Goal: Obtain resource: Download file/media

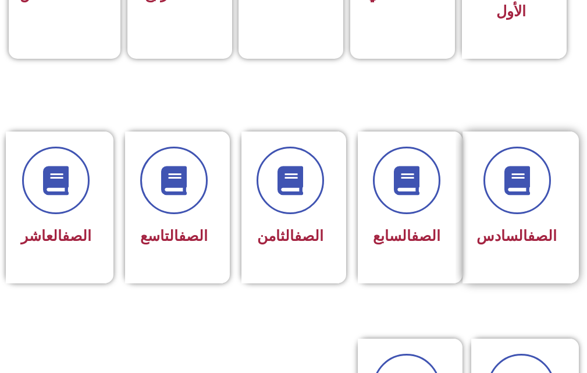
scroll to position [465, 0]
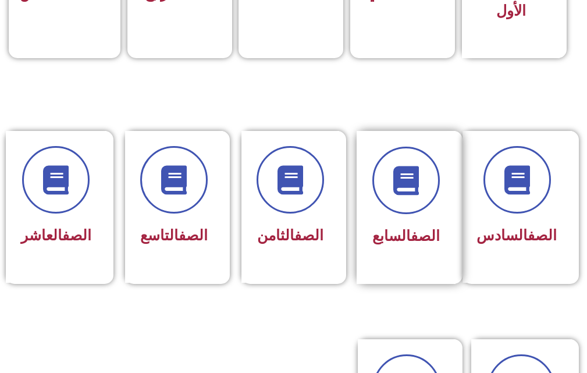
click at [383, 209] on div at bounding box center [405, 180] width 67 height 67
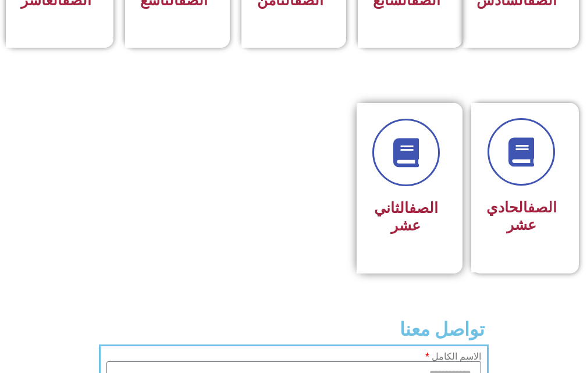
scroll to position [756, 0]
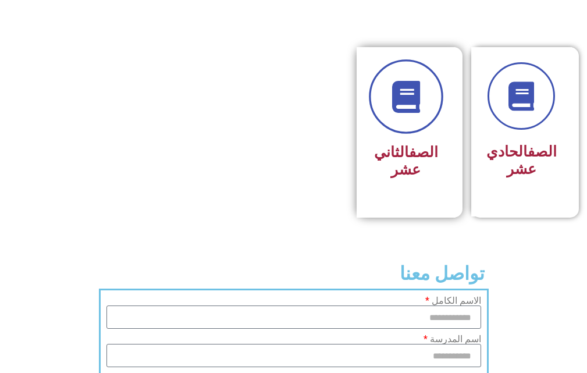
click at [413, 134] on link at bounding box center [406, 97] width 74 height 74
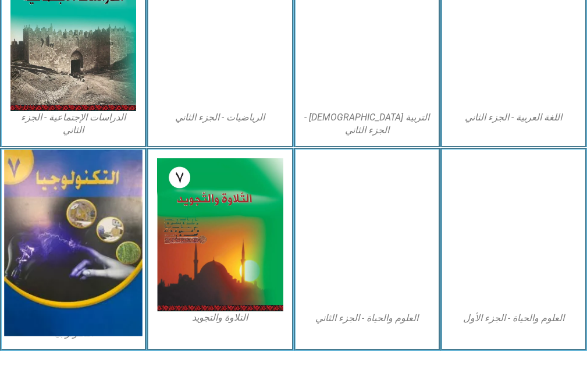
scroll to position [681, 0]
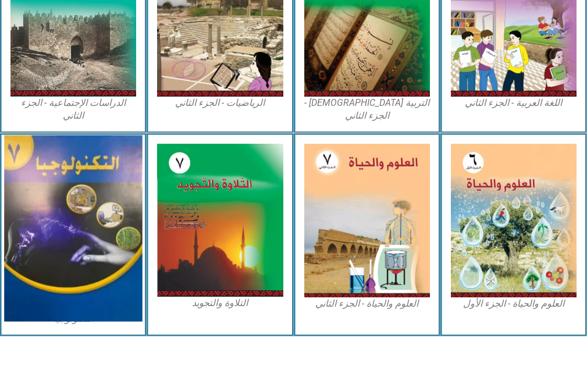
click at [43, 194] on img at bounding box center [73, 228] width 138 height 186
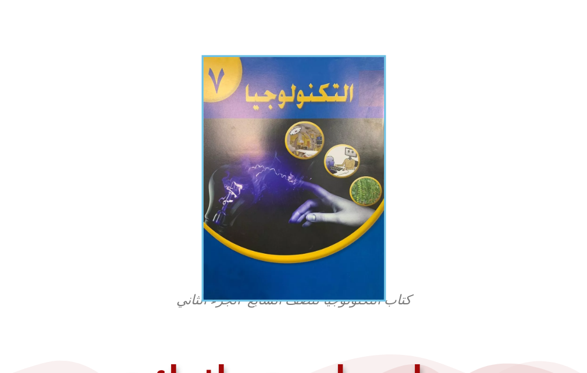
scroll to position [407, 0]
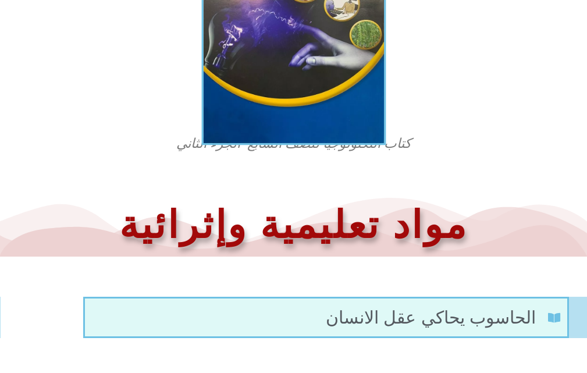
click at [313, 45] on img at bounding box center [293, 22] width 184 height 247
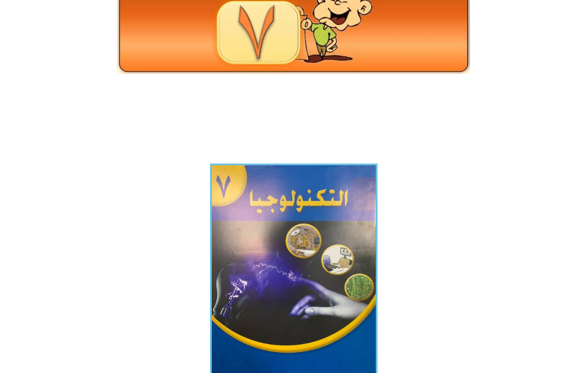
scroll to position [0, 0]
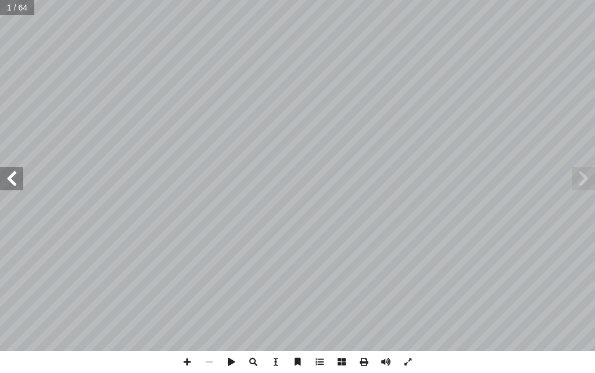
click at [13, 176] on span at bounding box center [11, 178] width 23 height 23
click at [362, 358] on span at bounding box center [364, 362] width 22 height 22
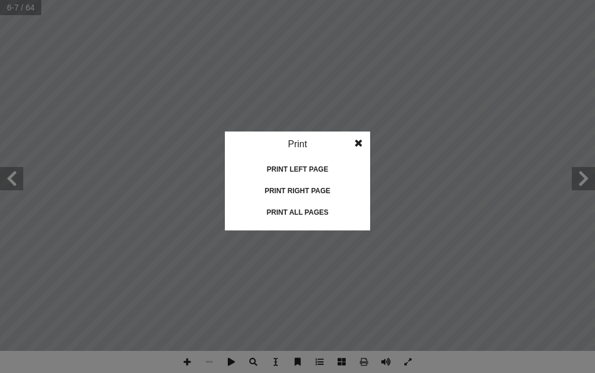
click at [297, 209] on div "Print all pages" at bounding box center [298, 212] width 116 height 19
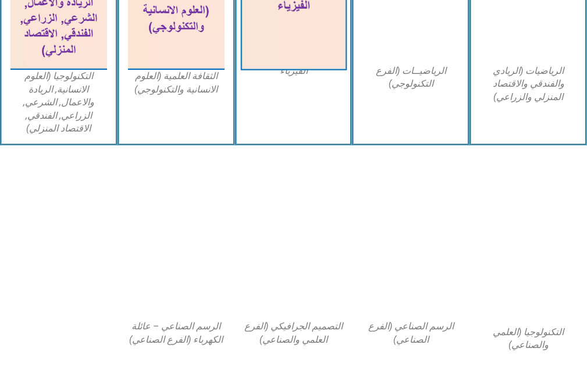
scroll to position [837, 0]
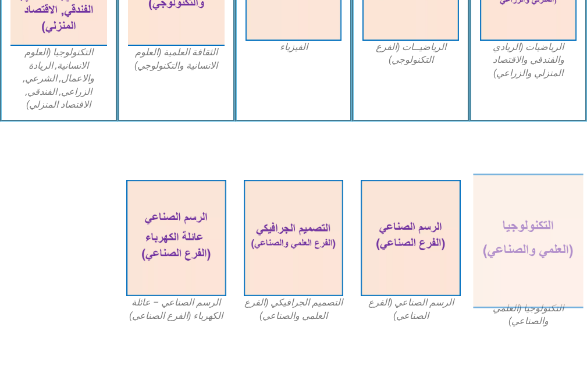
click at [546, 205] on img at bounding box center [528, 241] width 110 height 134
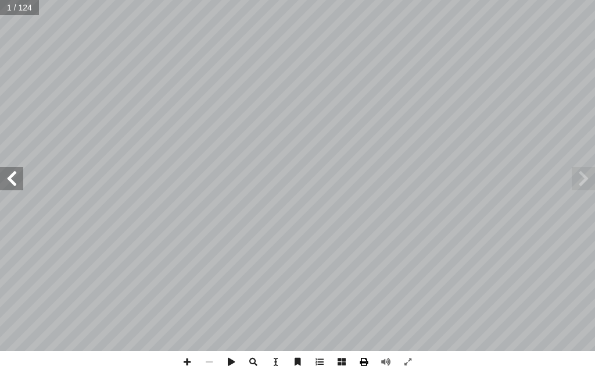
click at [364, 361] on span at bounding box center [364, 362] width 22 height 22
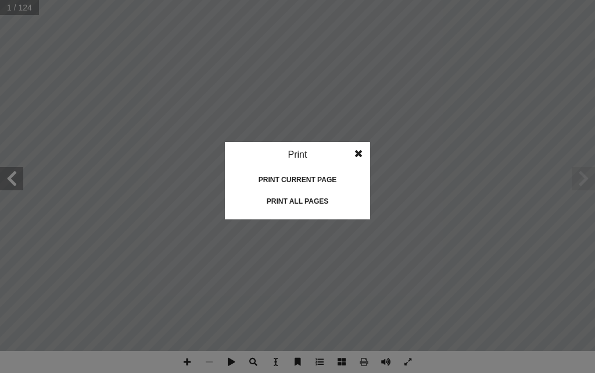
click at [304, 197] on div "Print all pages" at bounding box center [298, 201] width 116 height 19
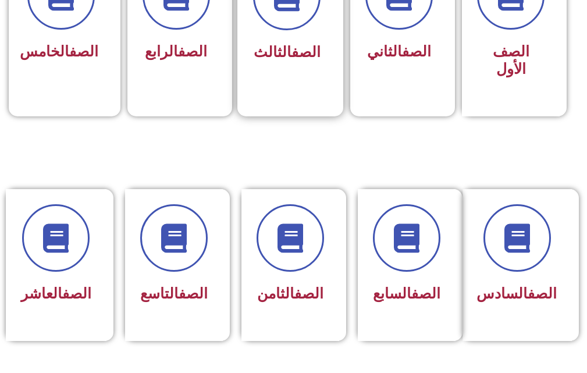
scroll to position [523, 0]
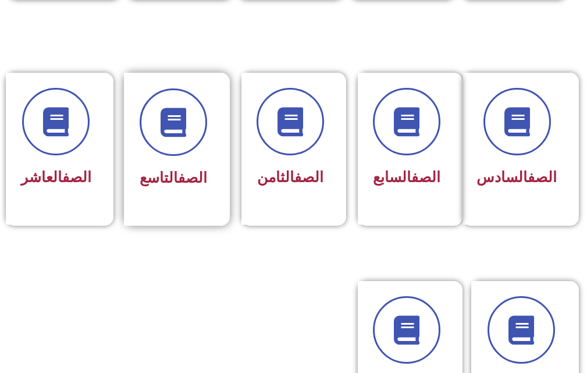
click at [184, 174] on link "الصف" at bounding box center [192, 177] width 29 height 17
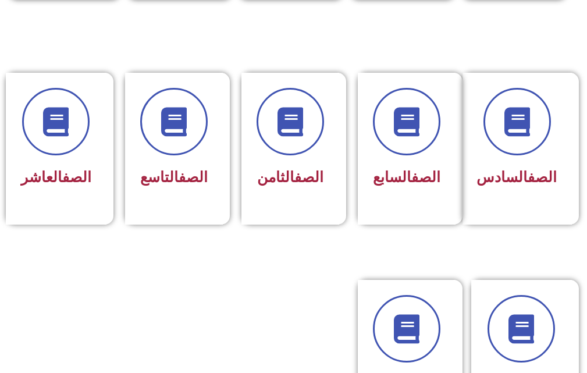
scroll to position [520, 0]
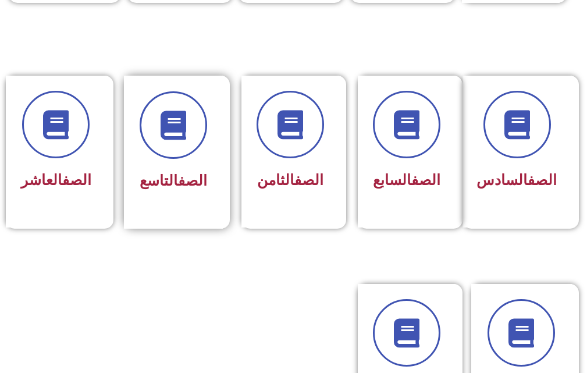
click at [166, 184] on span "الصف التاسع" at bounding box center [173, 180] width 67 height 17
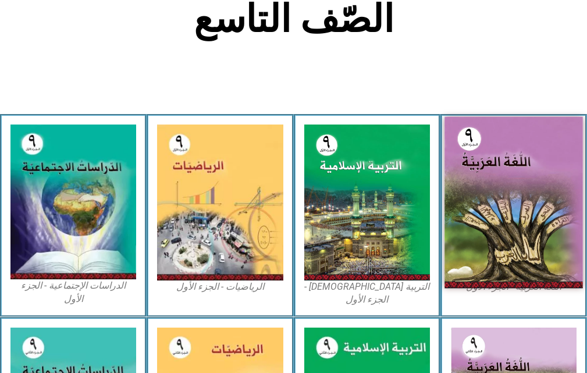
scroll to position [291, 0]
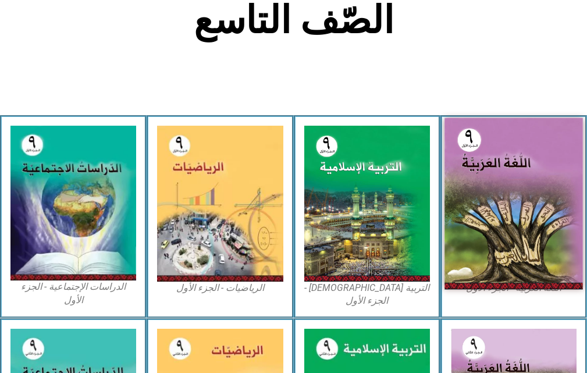
click at [513, 159] on img at bounding box center [513, 204] width 138 height 172
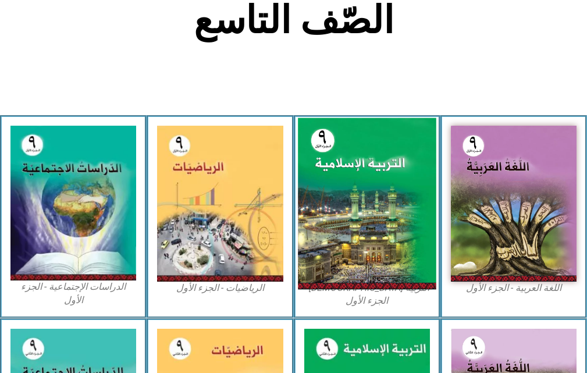
click at [358, 156] on img at bounding box center [367, 204] width 138 height 172
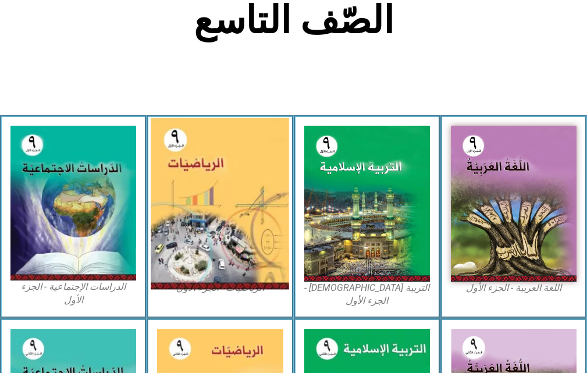
click at [233, 174] on img at bounding box center [220, 204] width 138 height 172
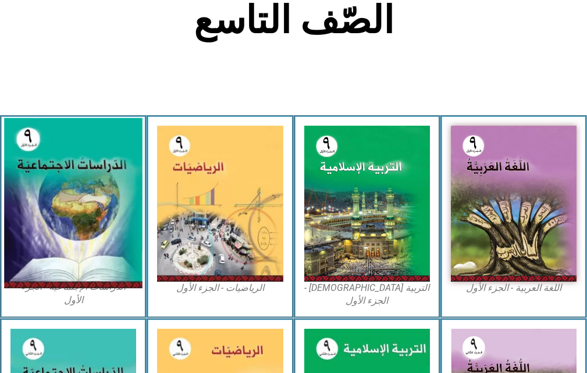
click at [56, 187] on img at bounding box center [73, 203] width 138 height 170
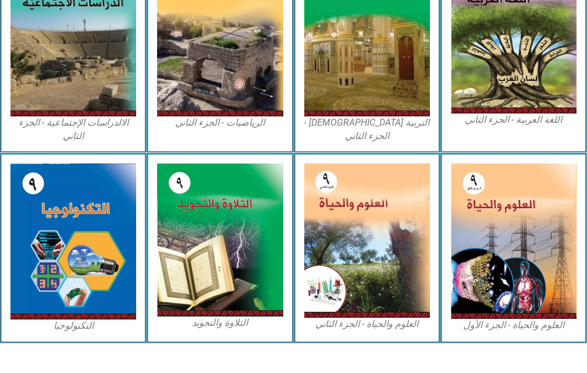
scroll to position [667, 0]
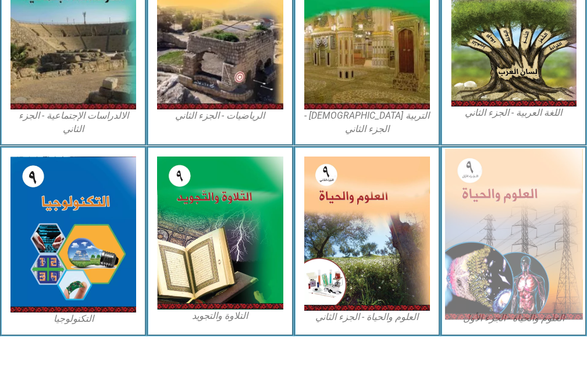
click at [534, 184] on img at bounding box center [513, 234] width 138 height 171
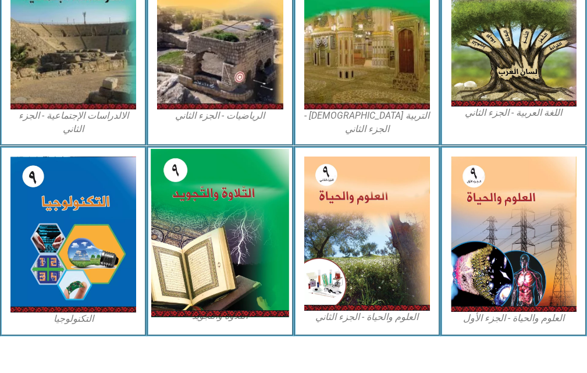
click at [195, 179] on img at bounding box center [220, 233] width 138 height 169
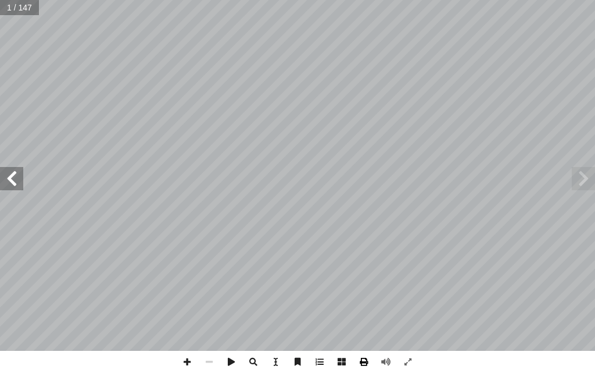
click at [368, 363] on span at bounding box center [364, 362] width 22 height 22
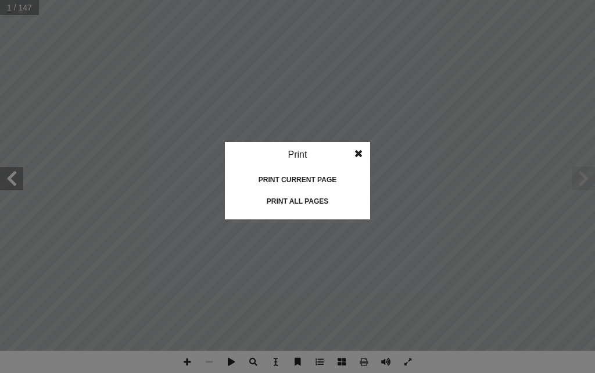
click at [308, 199] on div "Print all pages" at bounding box center [298, 201] width 116 height 19
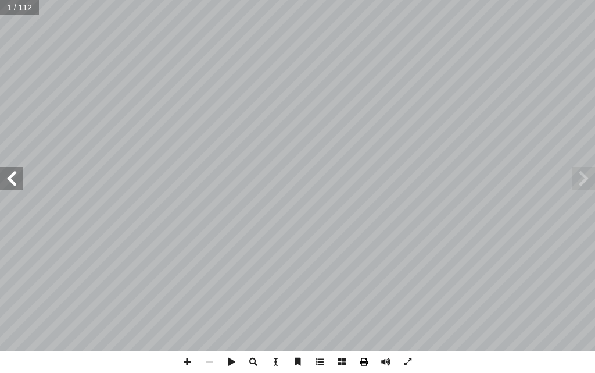
click at [362, 358] on span at bounding box center [364, 362] width 22 height 22
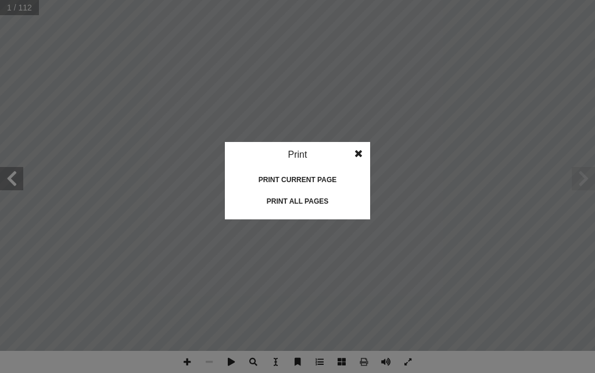
click at [299, 198] on div "Print all pages" at bounding box center [298, 201] width 116 height 19
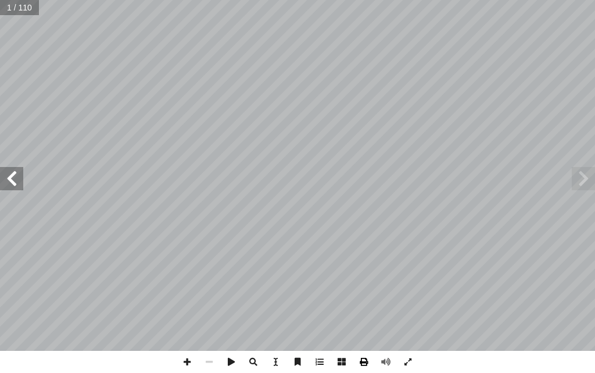
click at [368, 354] on span at bounding box center [364, 362] width 22 height 22
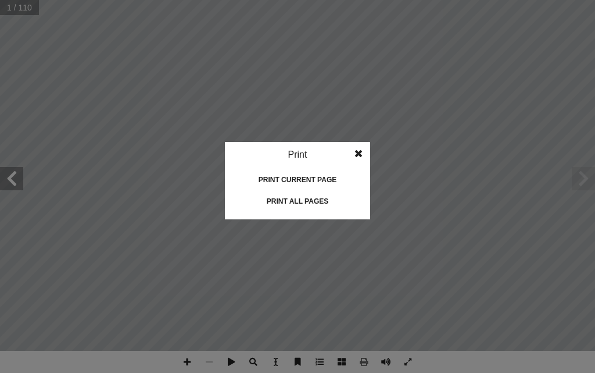
click at [291, 202] on div "Print all pages" at bounding box center [298, 201] width 116 height 19
click at [302, 198] on div "Print all pages" at bounding box center [298, 201] width 116 height 19
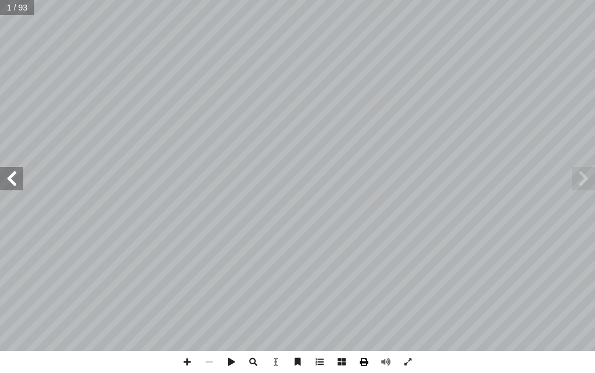
click at [369, 359] on span at bounding box center [364, 362] width 22 height 22
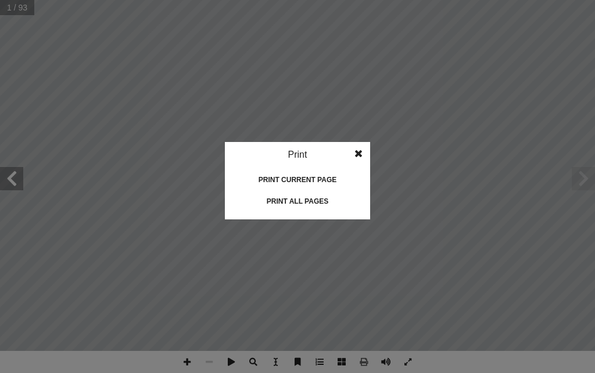
click at [324, 200] on div "Print all pages" at bounding box center [298, 201] width 116 height 19
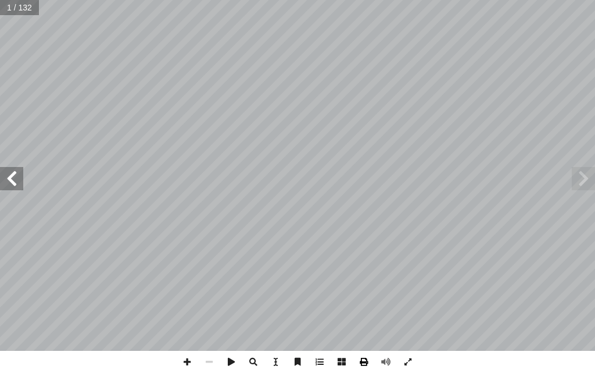
click at [366, 361] on span at bounding box center [364, 362] width 22 height 22
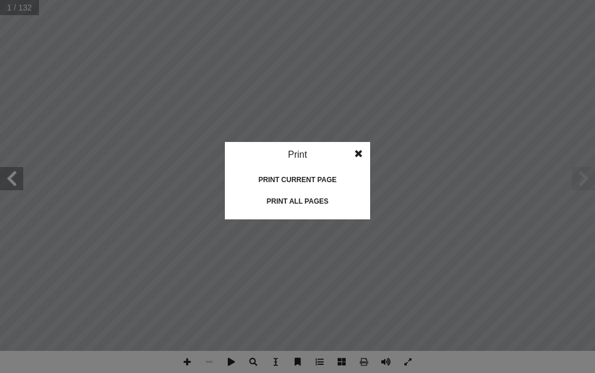
click at [296, 200] on div "Print all pages" at bounding box center [298, 201] width 116 height 19
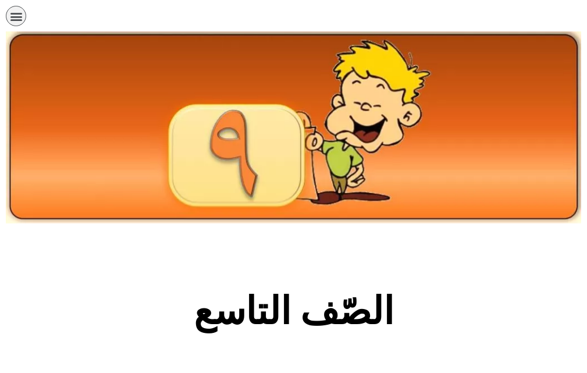
scroll to position [667, 0]
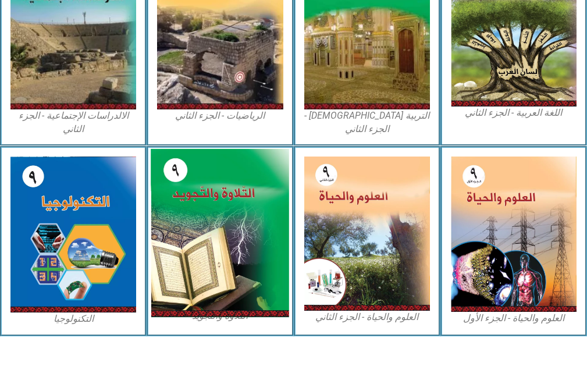
drag, startPoint x: 379, startPoint y: 161, endPoint x: 179, endPoint y: 166, distance: 199.5
drag, startPoint x: 179, startPoint y: 166, endPoint x: 228, endPoint y: 185, distance: 52.5
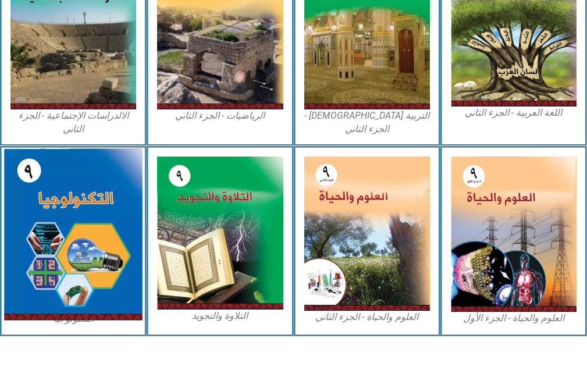
click at [26, 200] on img at bounding box center [73, 235] width 138 height 172
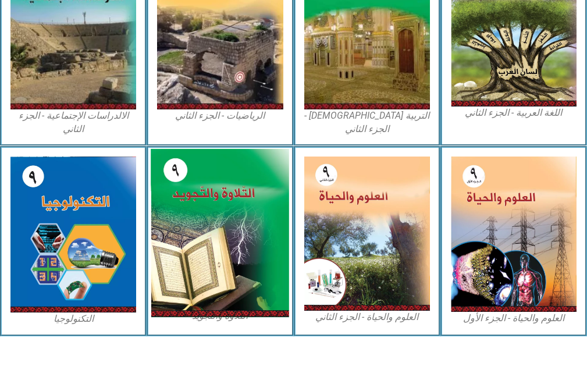
click at [225, 215] on img at bounding box center [220, 233] width 138 height 169
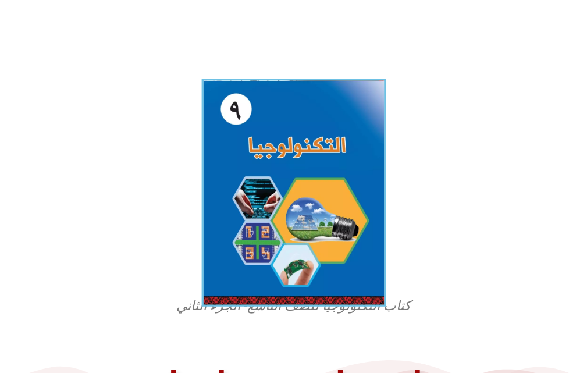
scroll to position [222, 0]
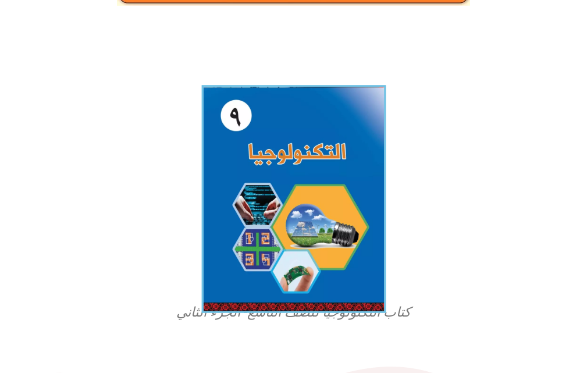
click at [281, 237] on img at bounding box center [293, 199] width 184 height 228
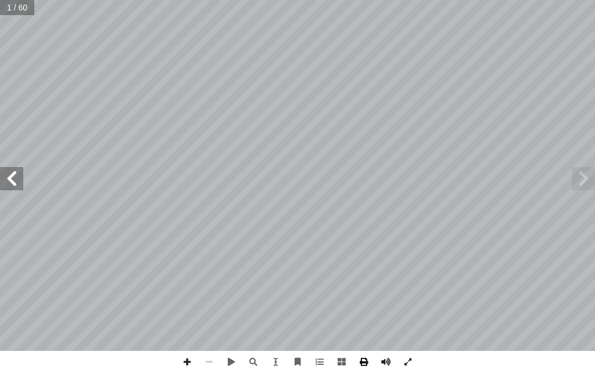
click at [361, 361] on span at bounding box center [364, 362] width 22 height 22
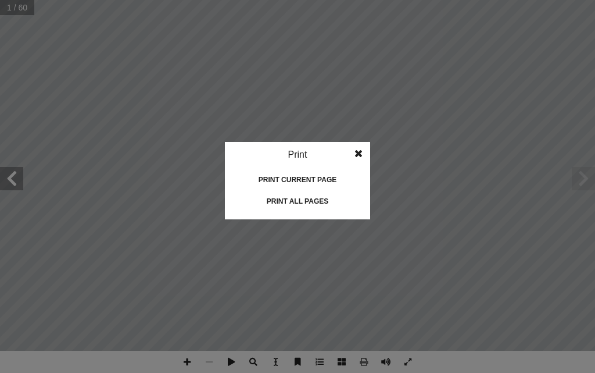
click at [298, 192] on div "Print all pages" at bounding box center [298, 201] width 116 height 19
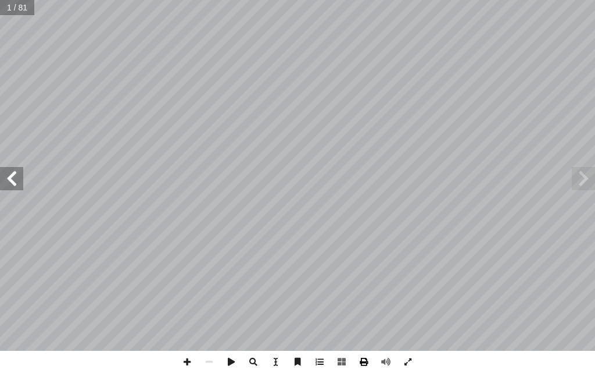
click at [361, 358] on span at bounding box center [364, 362] width 22 height 22
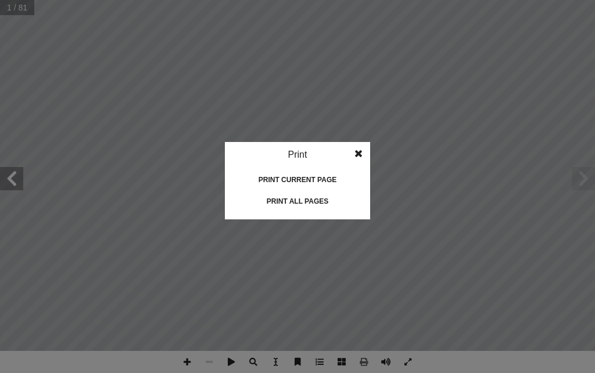
click at [304, 198] on div "Print all pages" at bounding box center [298, 201] width 116 height 19
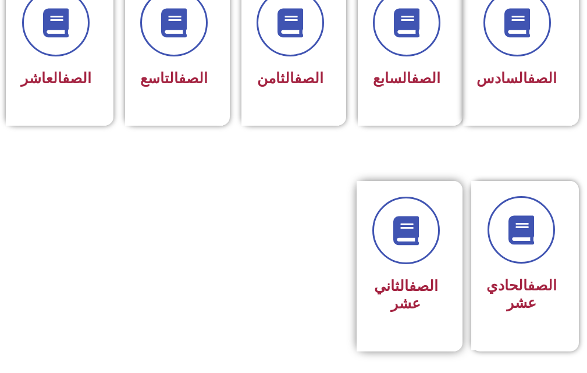
scroll to position [640, 0]
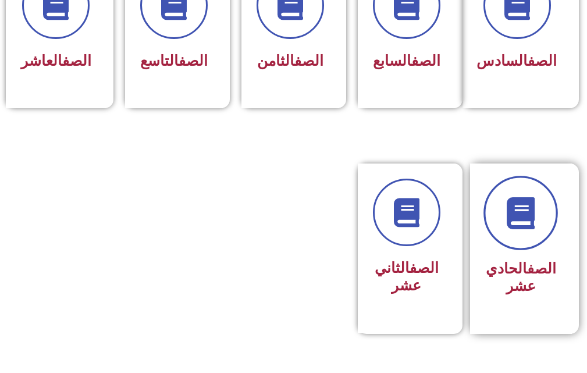
click at [527, 210] on link at bounding box center [520, 213] width 74 height 74
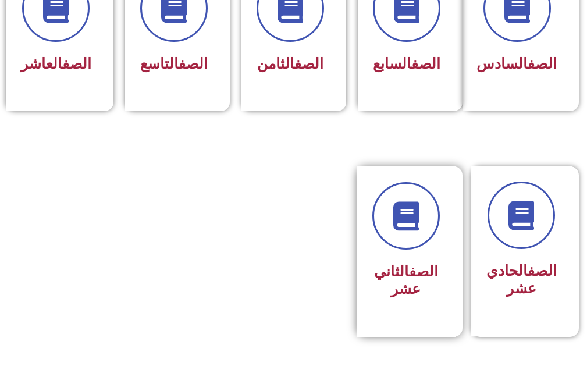
click at [418, 280] on link "الصف" at bounding box center [423, 271] width 29 height 17
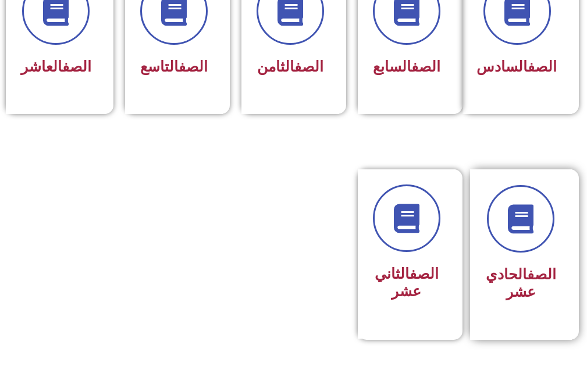
click at [561, 249] on div "الصف الحادي عشر" at bounding box center [521, 254] width 102 height 170
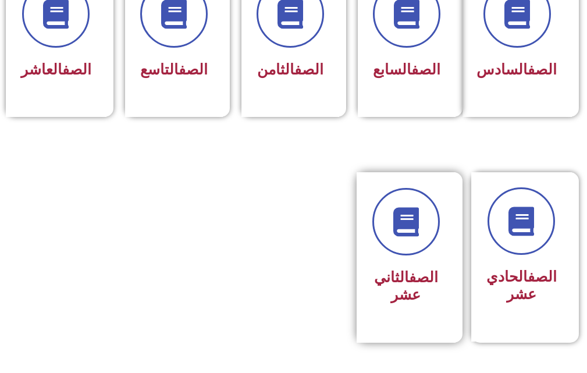
click at [409, 304] on h3 "الصف الثاني عشر" at bounding box center [405, 286] width 67 height 35
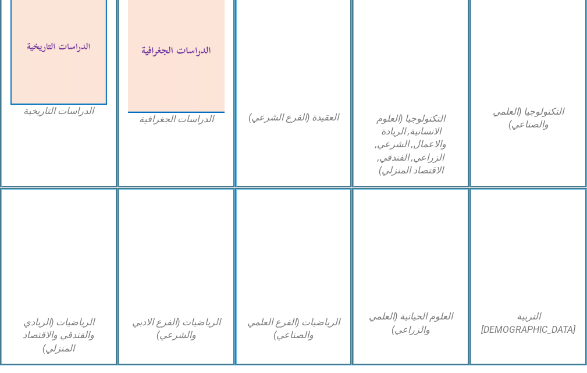
scroll to position [872, 0]
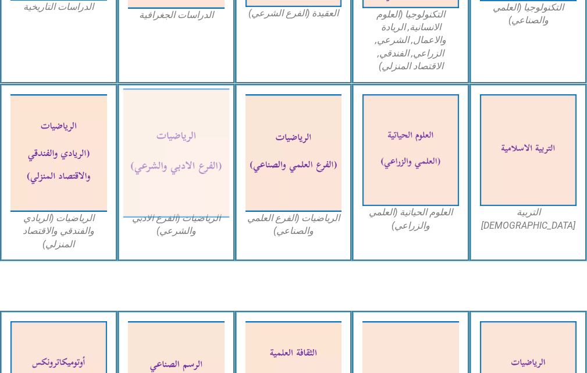
click at [176, 133] on img at bounding box center [176, 153] width 106 height 130
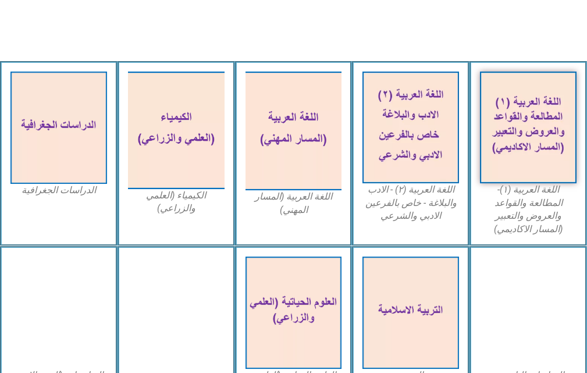
scroll to position [349, 0]
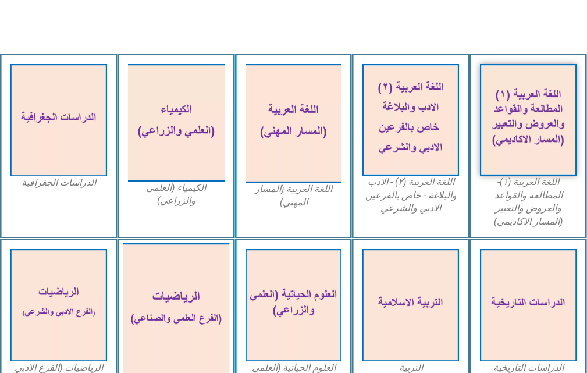
click at [176, 251] on img at bounding box center [176, 309] width 106 height 133
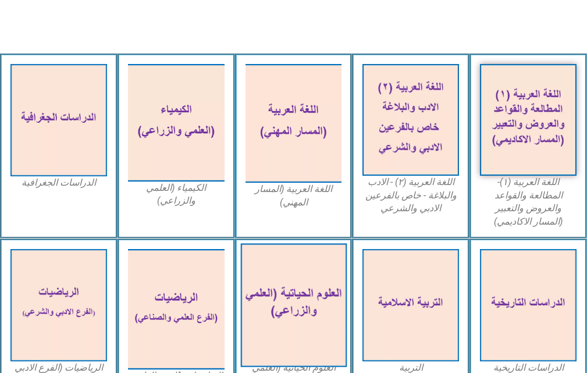
click at [258, 288] on img at bounding box center [293, 304] width 106 height 123
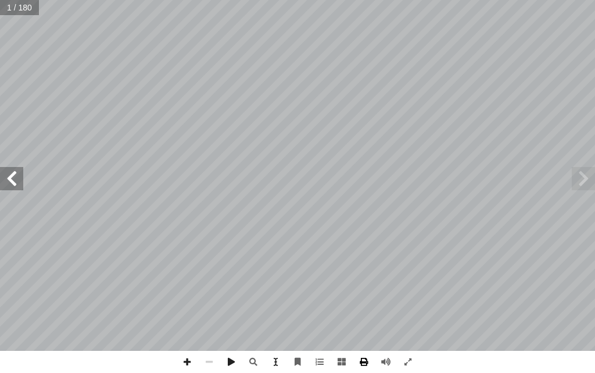
click at [360, 358] on span at bounding box center [364, 362] width 22 height 22
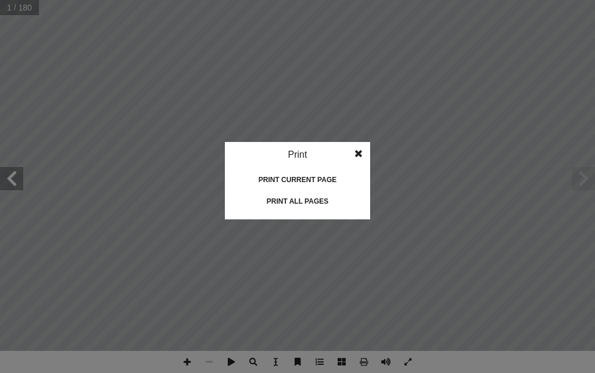
click at [308, 198] on div "Print all pages" at bounding box center [298, 201] width 116 height 19
click at [358, 154] on span at bounding box center [358, 153] width 21 height 23
